Goal: Information Seeking & Learning: Find specific fact

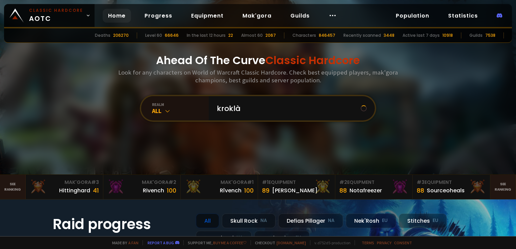
type input "kroklà"
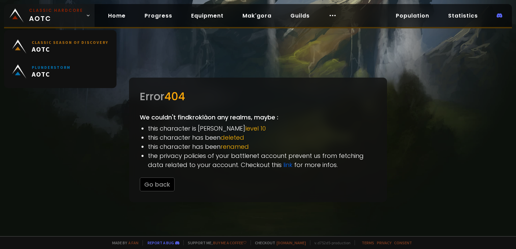
click at [63, 13] on small "Classic Hardcore" at bounding box center [56, 10] width 54 height 6
